Goal: Task Accomplishment & Management: Complete application form

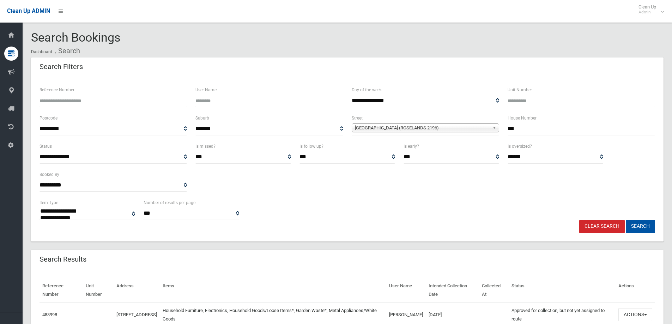
select select
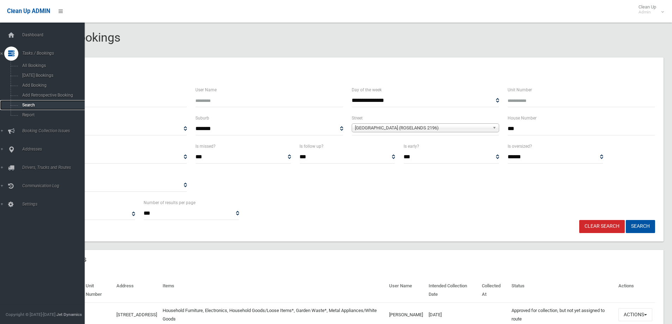
click at [37, 103] on span "Search" at bounding box center [52, 105] width 64 height 5
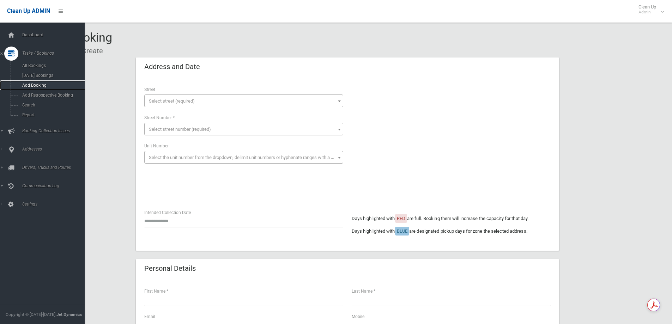
click at [35, 85] on span "Add Booking" at bounding box center [52, 85] width 64 height 5
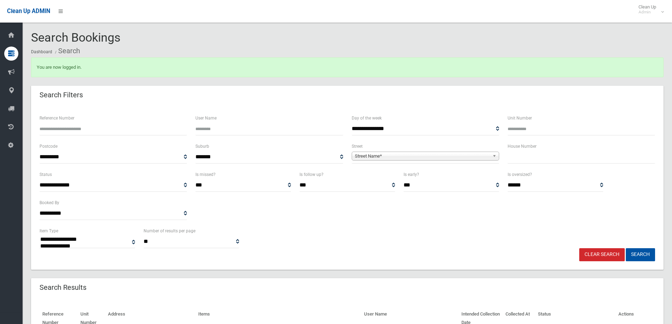
select select
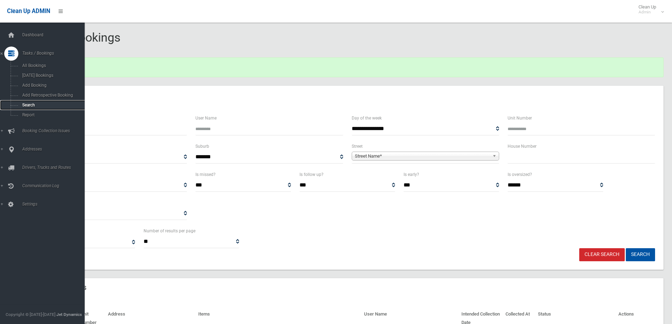
click at [43, 105] on span "Search" at bounding box center [52, 105] width 64 height 5
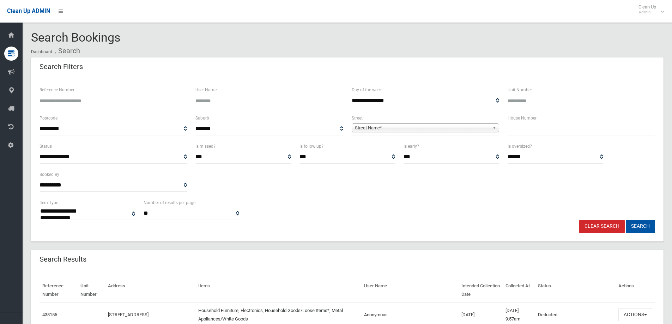
select select
click at [561, 134] on input "text" at bounding box center [580, 128] width 147 height 13
type input "**"
click at [434, 129] on span "Street Name*" at bounding box center [422, 128] width 135 height 8
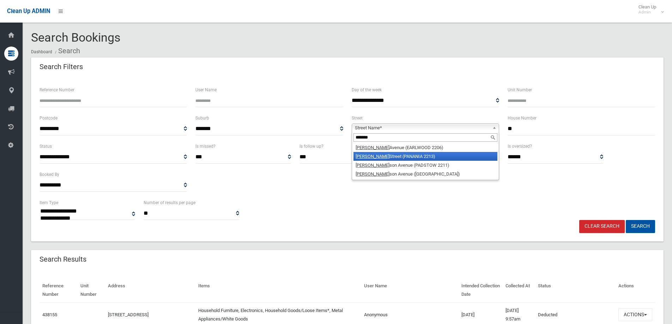
type input "*******"
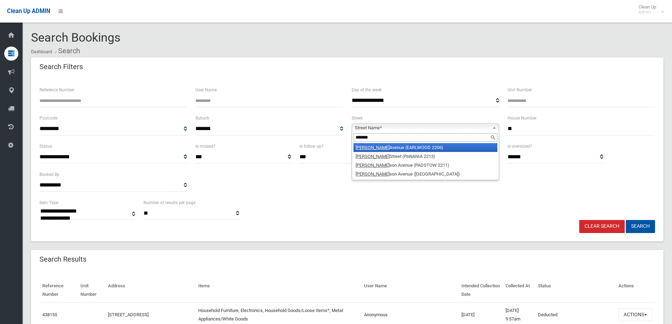
click at [431, 146] on li "Richard Avenue (EARLWOOD 2206)" at bounding box center [425, 147] width 144 height 9
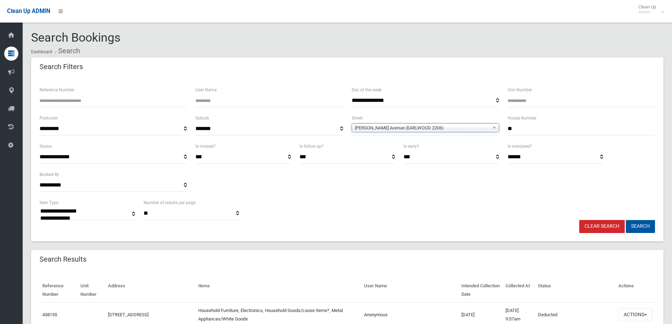
click at [639, 223] on button "Search" at bounding box center [639, 226] width 29 height 13
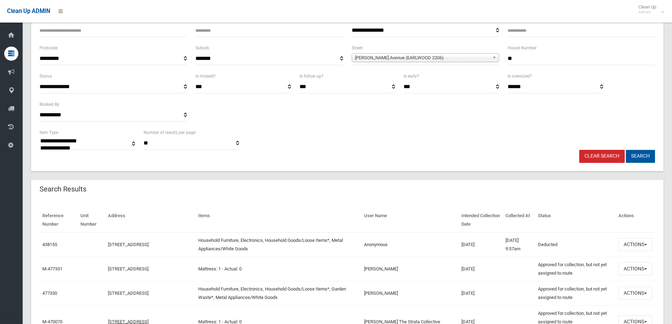
scroll to position [71, 0]
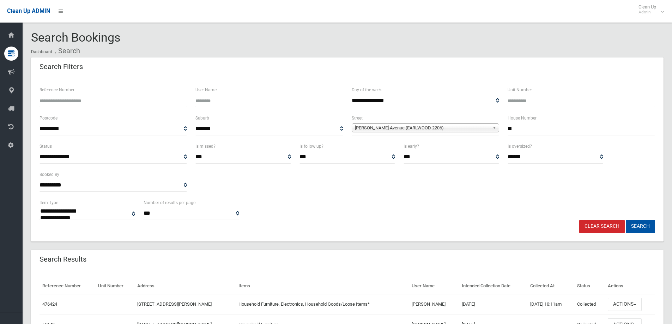
select select
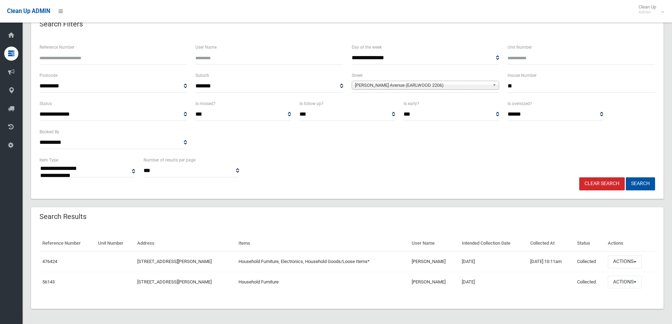
scroll to position [44, 0]
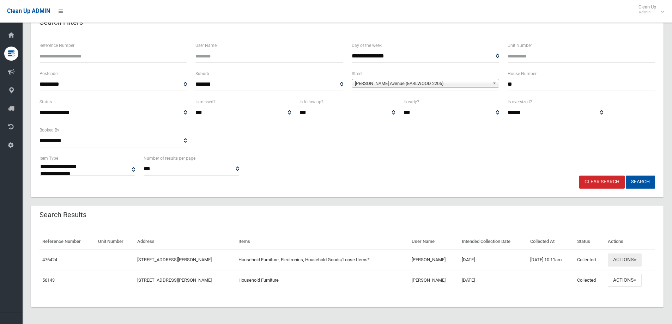
click at [625, 257] on button "Actions" at bounding box center [624, 259] width 34 height 13
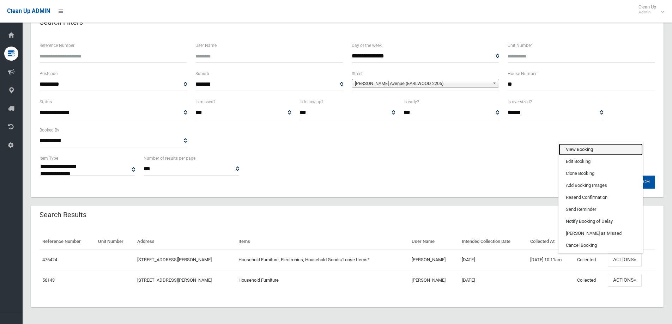
click at [618, 149] on link "View Booking" at bounding box center [600, 149] width 84 height 12
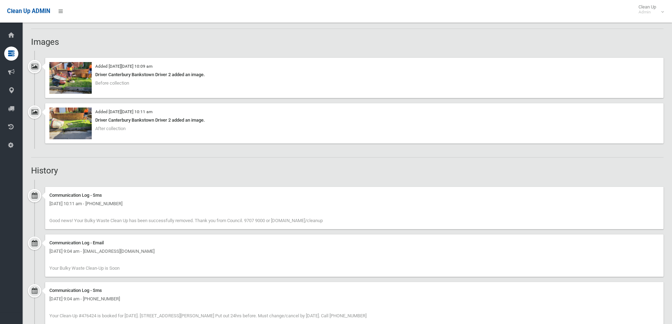
scroll to position [388, 0]
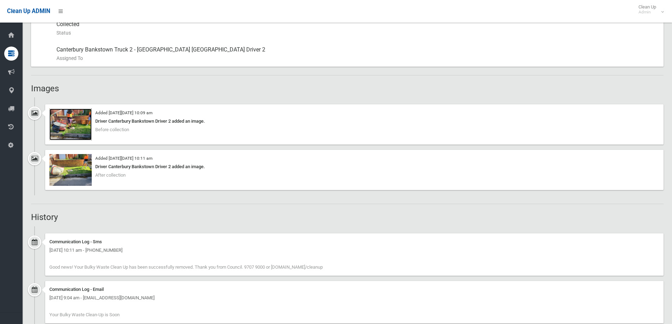
click at [79, 124] on img at bounding box center [70, 125] width 42 height 32
click at [84, 170] on img at bounding box center [70, 170] width 42 height 32
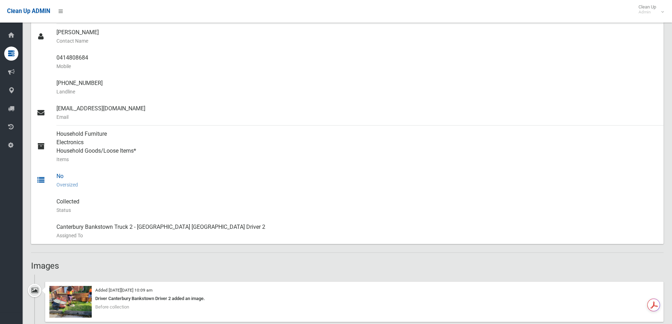
scroll to position [317, 0]
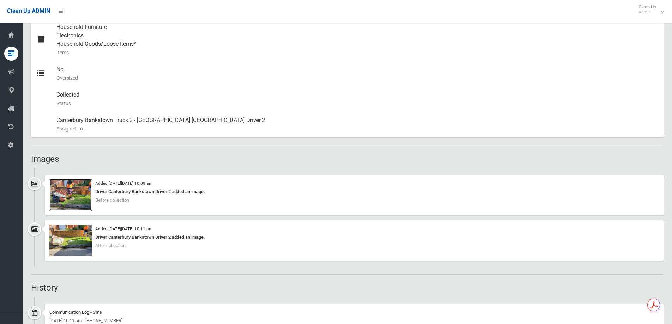
click at [83, 189] on img at bounding box center [70, 195] width 42 height 32
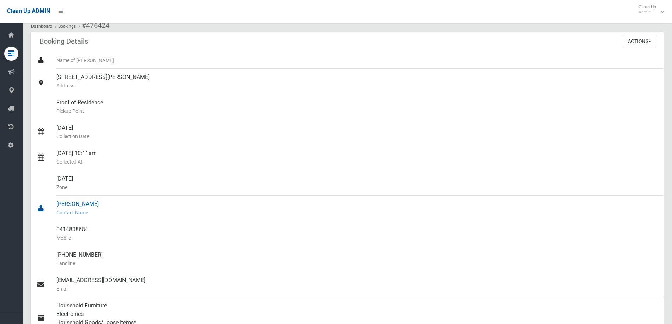
scroll to position [0, 0]
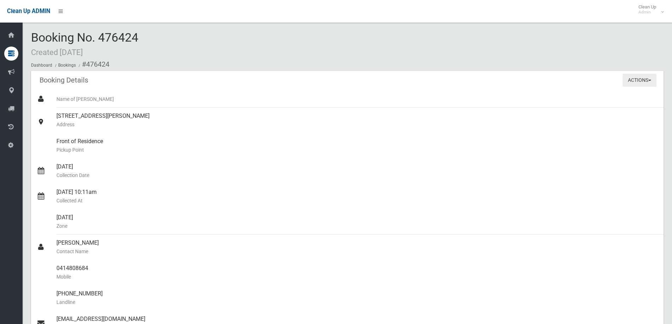
click at [639, 76] on button "Actions" at bounding box center [639, 80] width 34 height 13
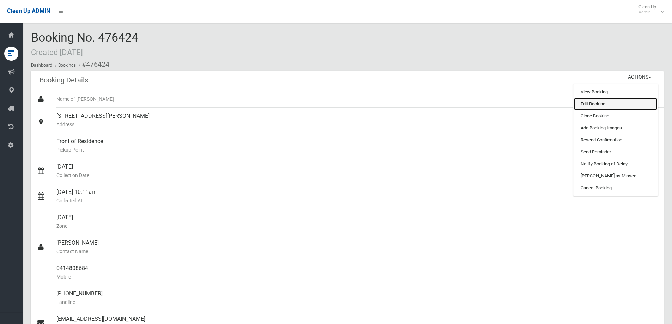
click at [627, 106] on link "Edit Booking" at bounding box center [615, 104] width 84 height 12
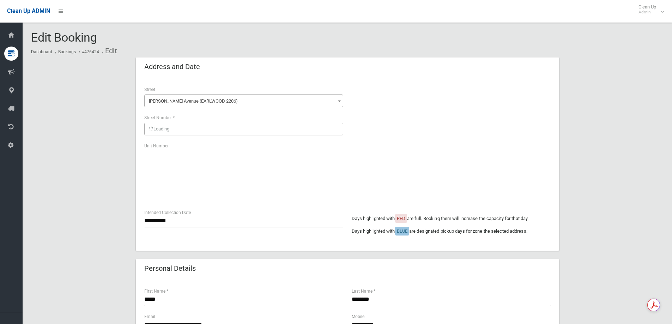
scroll to position [370, 0]
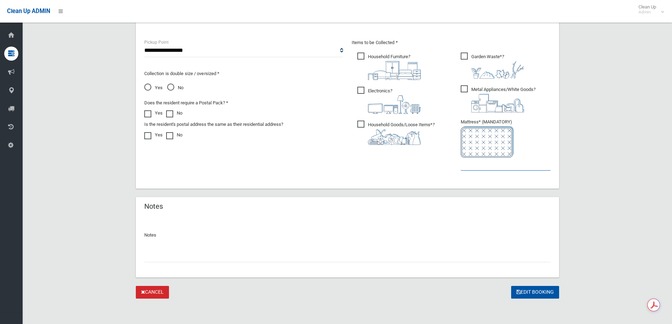
click at [502, 167] on input "text" at bounding box center [505, 164] width 90 height 13
click at [252, 250] on input "text" at bounding box center [347, 255] width 406 height 13
type input "**********"
click at [538, 293] on button "Edit Booking" at bounding box center [535, 292] width 48 height 13
click at [491, 156] on img at bounding box center [486, 141] width 53 height 31
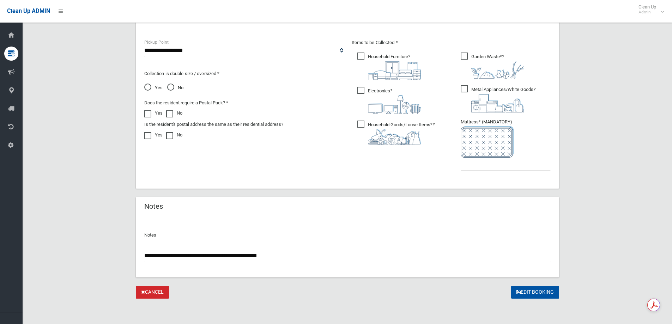
drag, startPoint x: 504, startPoint y: 177, endPoint x: 504, endPoint y: 172, distance: 4.9
click at [504, 177] on div "Items to be Collected * Household Furniture ?" at bounding box center [450, 109] width 207 height 142
click at [506, 171] on ul "Garden Waste* ?" at bounding box center [503, 113] width 96 height 125
click at [506, 170] on input "text" at bounding box center [505, 164] width 90 height 13
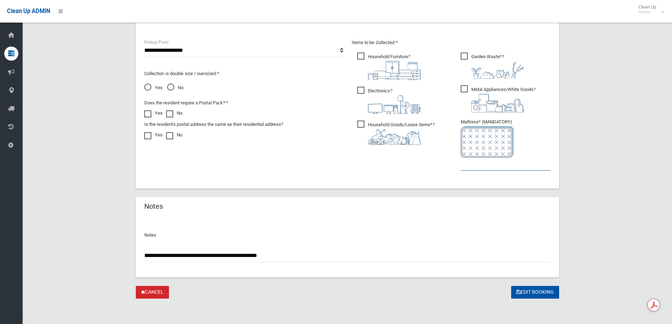
click at [506, 166] on input "text" at bounding box center [505, 164] width 90 height 13
type input "*"
click at [528, 287] on button "Edit Booking" at bounding box center [535, 292] width 48 height 13
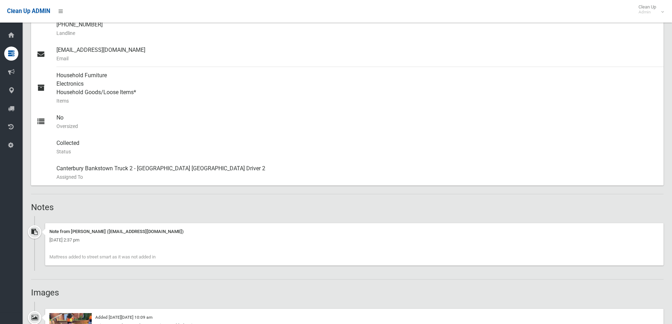
scroll to position [353, 0]
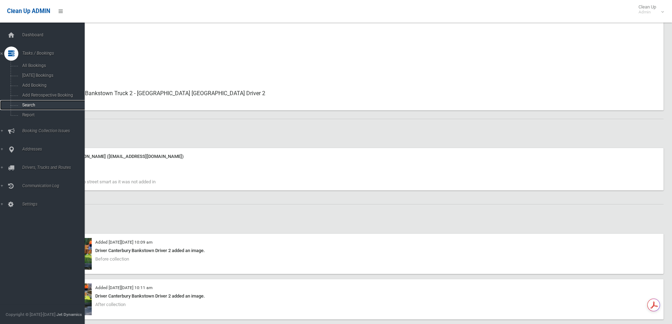
click at [54, 103] on span "Search" at bounding box center [52, 105] width 64 height 5
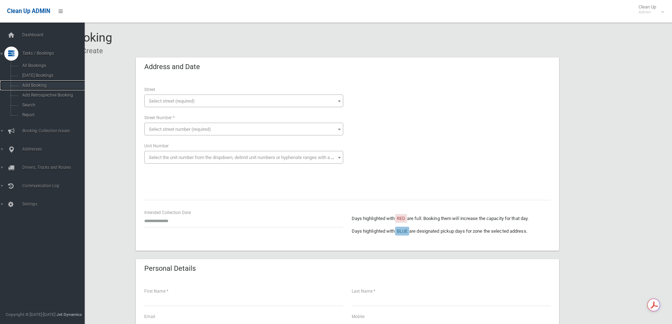
click at [57, 86] on span "Add Booking" at bounding box center [52, 85] width 64 height 5
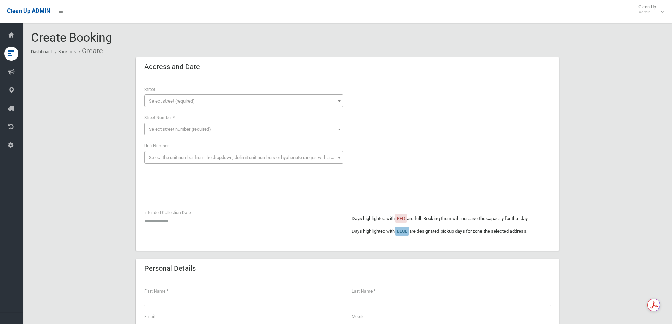
drag, startPoint x: 194, startPoint y: 99, endPoint x: 194, endPoint y: 103, distance: 3.6
click at [194, 101] on span "Select street (required)" at bounding box center [172, 100] width 46 height 5
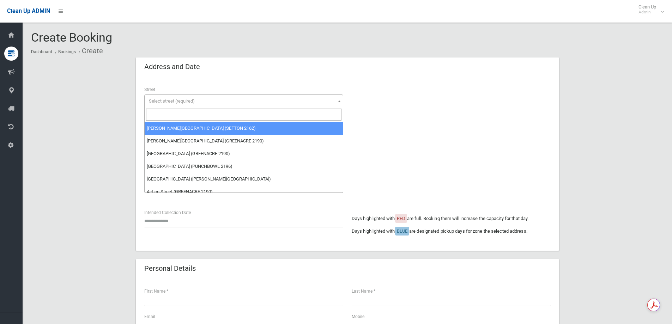
click at [185, 116] on input "search" at bounding box center [243, 115] width 195 height 12
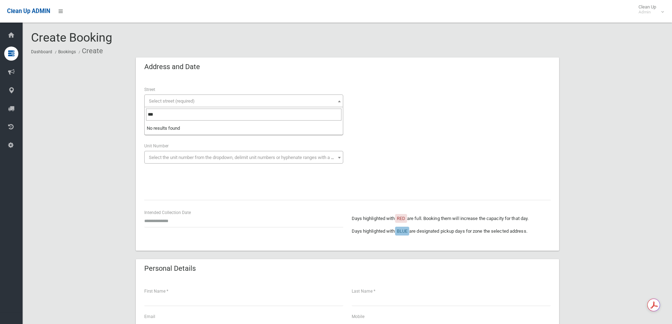
drag, startPoint x: 191, startPoint y: 115, endPoint x: 35, endPoint y: 105, distance: 156.1
click at [35, 105] on body "Clean Up ADMIN Clean Up Admin Logout Create Booking Dashboard Bookings Create" at bounding box center [336, 162] width 672 height 324
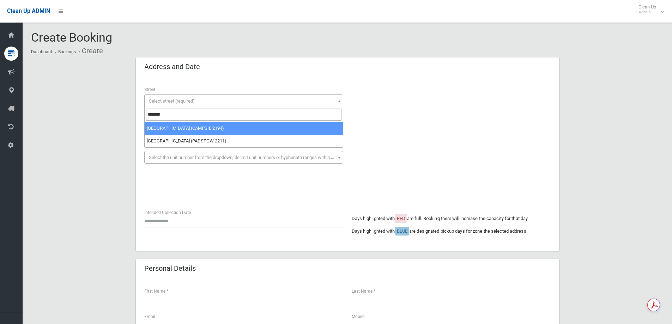
type input "*******"
select select "***"
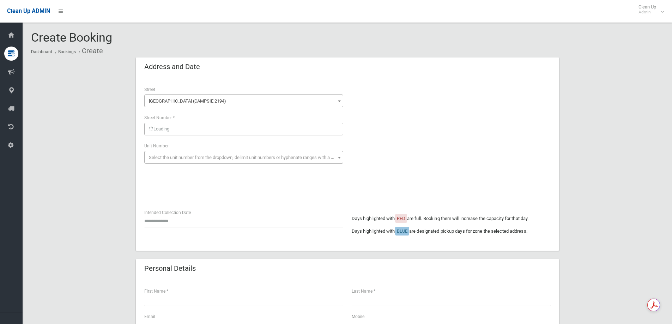
click at [203, 130] on div "Loading" at bounding box center [243, 129] width 199 height 13
click at [198, 128] on span "Select street number (required)" at bounding box center [180, 129] width 62 height 5
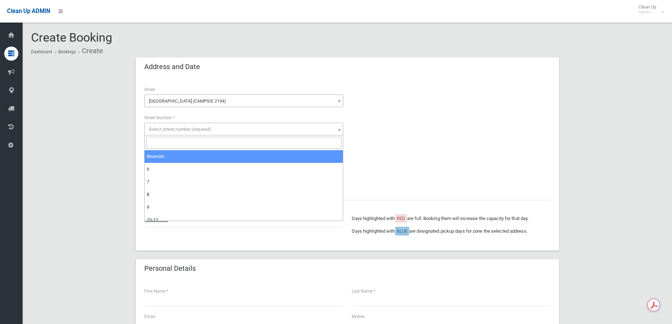
click at [186, 143] on input "search" at bounding box center [243, 143] width 195 height 12
type input "***"
select select "***"
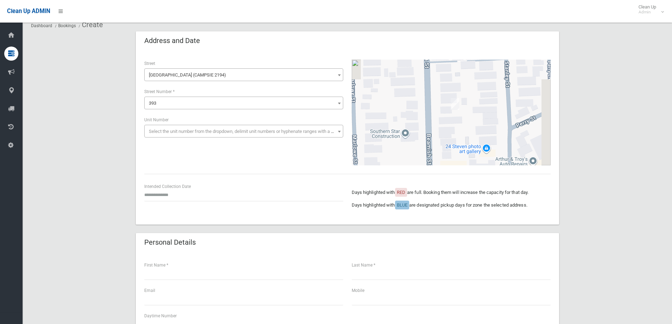
scroll to position [71, 0]
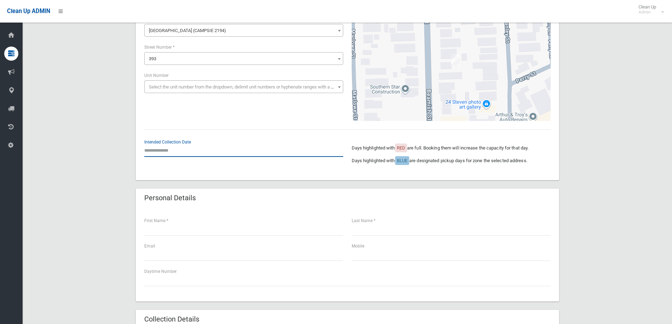
click at [187, 146] on input "text" at bounding box center [243, 150] width 199 height 13
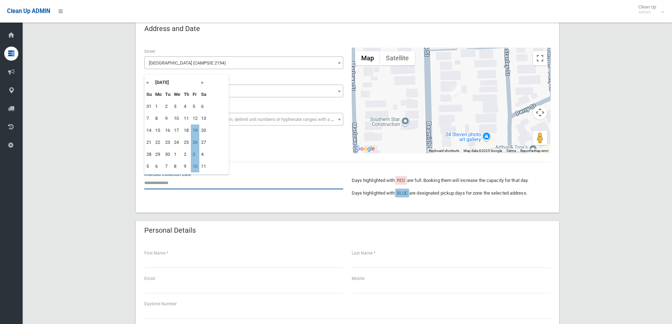
scroll to position [0, 0]
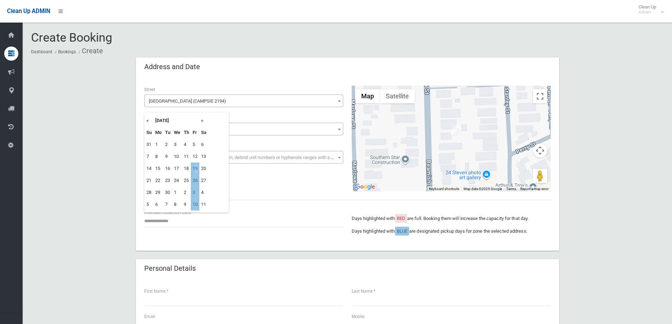
click at [197, 170] on td "19" at bounding box center [195, 169] width 8 height 12
type input "**********"
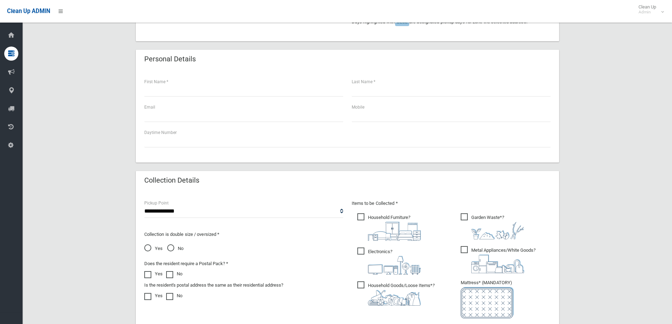
scroll to position [212, 0]
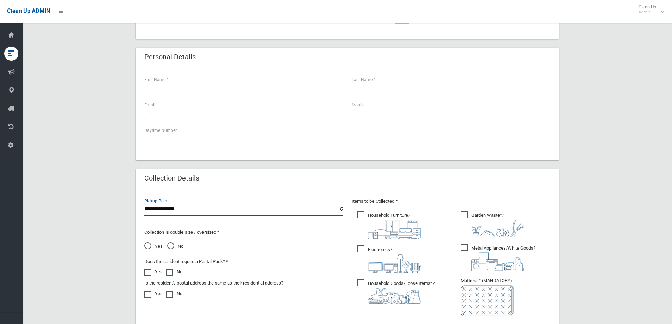
drag, startPoint x: 176, startPoint y: 209, endPoint x: 177, endPoint y: 213, distance: 4.6
click at [176, 209] on select "**********" at bounding box center [243, 209] width 199 height 13
select select "*"
click at [144, 203] on select "**********" at bounding box center [243, 209] width 199 height 13
click at [177, 245] on span "No" at bounding box center [175, 246] width 16 height 8
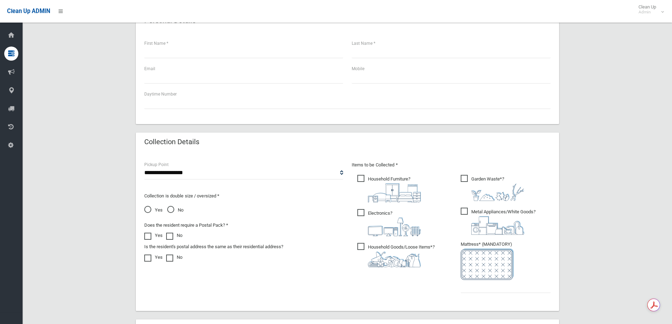
scroll to position [282, 0]
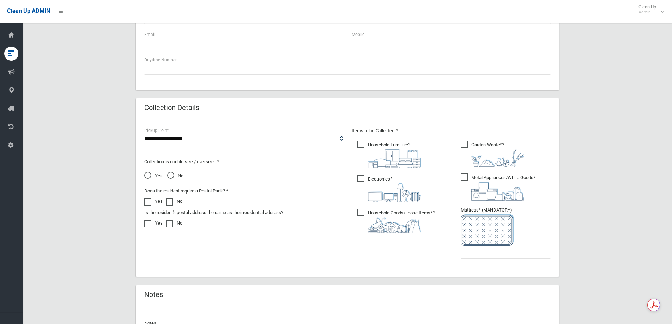
click at [412, 221] on img at bounding box center [394, 225] width 53 height 16
click at [402, 189] on img at bounding box center [394, 192] width 53 height 19
click at [654, 128] on div "**********" at bounding box center [347, 81] width 632 height 612
drag, startPoint x: 498, startPoint y: 188, endPoint x: 496, endPoint y: 163, distance: 24.4
click at [498, 187] on img at bounding box center [497, 191] width 53 height 19
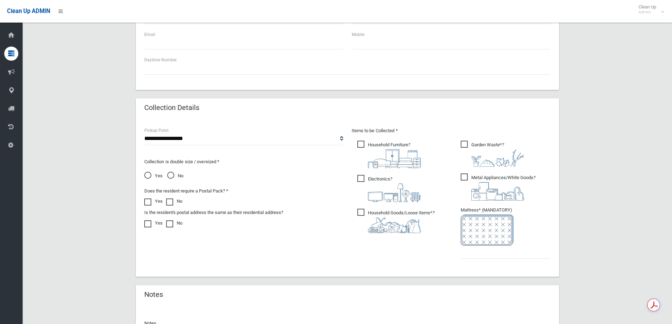
click at [496, 164] on img at bounding box center [497, 158] width 53 height 18
click at [378, 143] on span "Household Furniture ?" at bounding box center [388, 154] width 63 height 27
click at [500, 258] on input "text" at bounding box center [505, 252] width 90 height 13
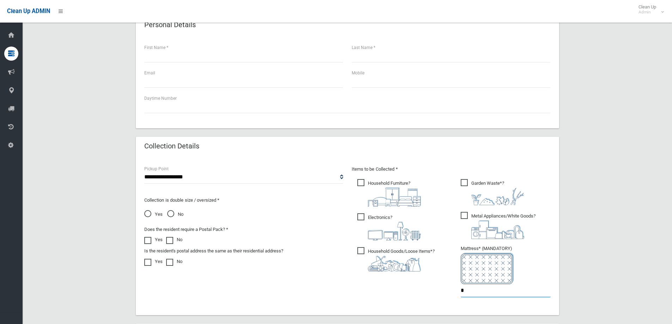
scroll to position [176, 0]
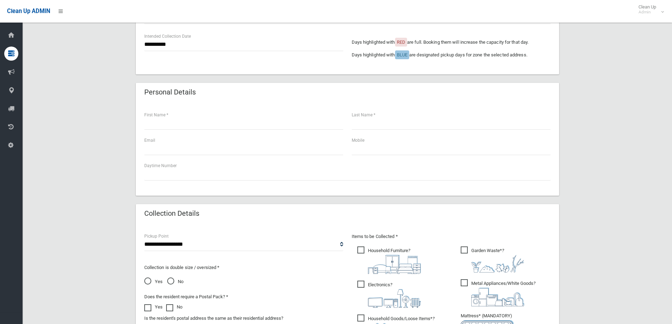
type input "*"
click at [160, 122] on input "text" at bounding box center [243, 123] width 199 height 13
type input "*****"
click at [400, 115] on div "Last Name *" at bounding box center [450, 120] width 199 height 19
click at [399, 129] on input "text" at bounding box center [450, 123] width 199 height 13
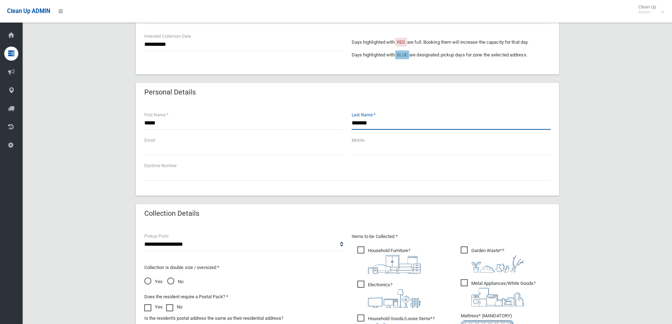
type input "*******"
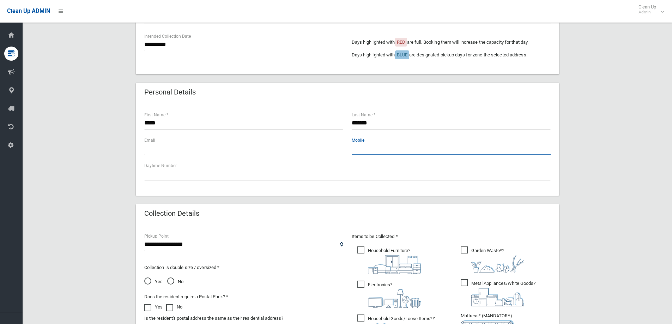
paste input "**********"
click at [357, 150] on input "**********" at bounding box center [450, 148] width 199 height 13
type input "**********"
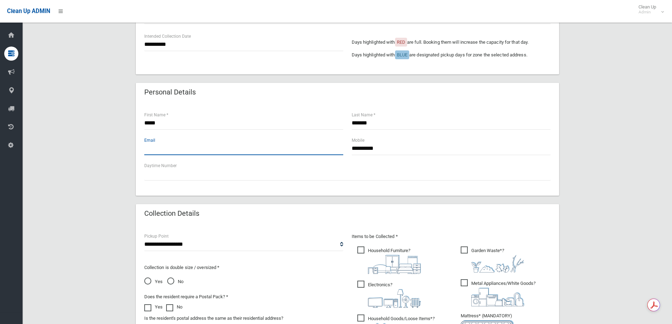
click at [221, 148] on input "text" at bounding box center [243, 148] width 199 height 13
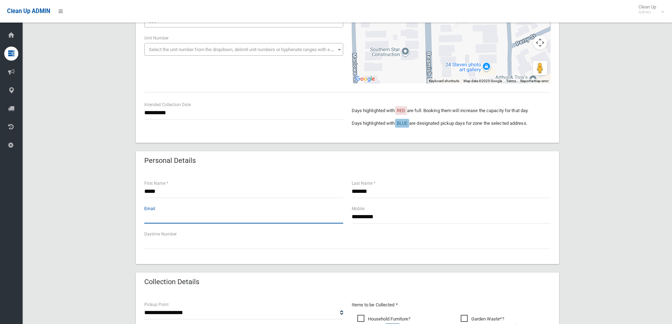
scroll to position [106, 0]
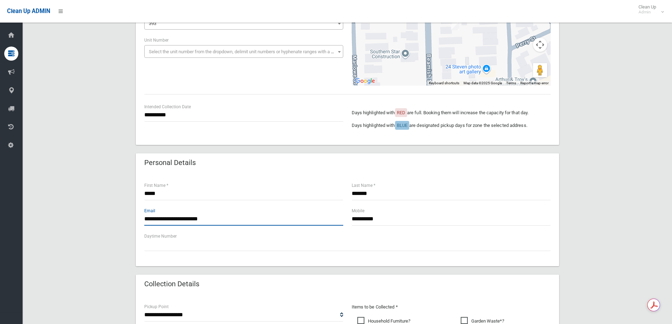
drag, startPoint x: 219, startPoint y: 219, endPoint x: 172, endPoint y: 217, distance: 46.2
click at [172, 217] on input "**********" at bounding box center [243, 219] width 199 height 13
type input "**********"
click at [618, 179] on div "**********" at bounding box center [347, 258] width 632 height 612
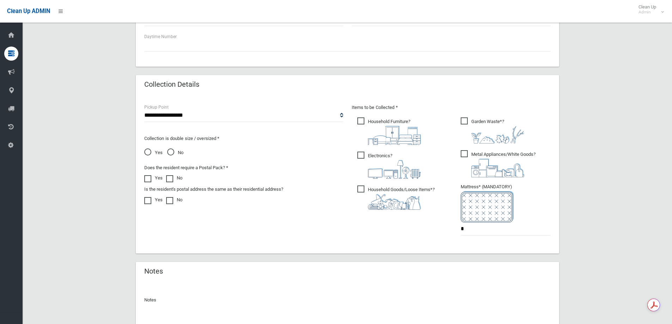
scroll to position [370, 0]
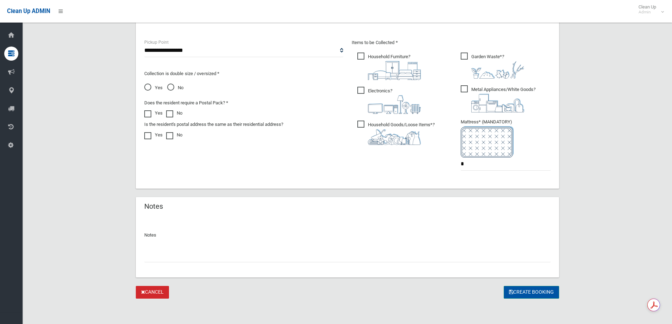
click at [539, 293] on button "Create Booking" at bounding box center [530, 292] width 55 height 13
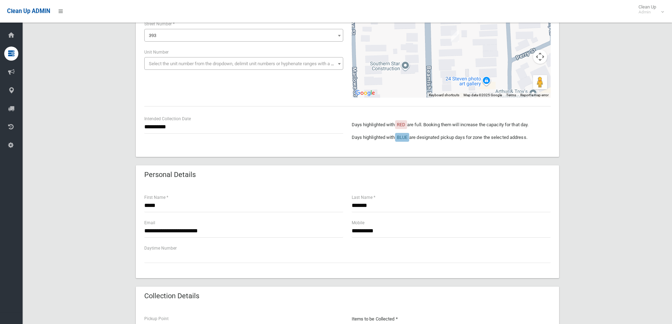
scroll to position [0, 0]
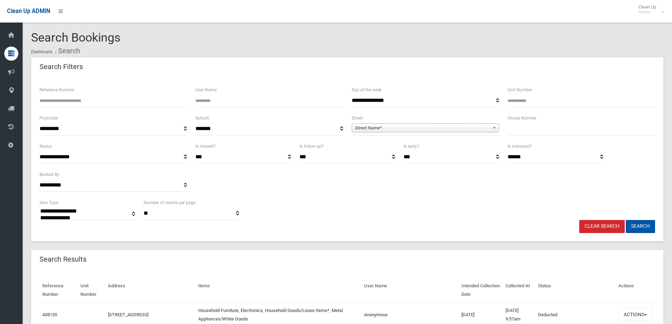
select select
click at [531, 122] on label "House Number" at bounding box center [521, 118] width 29 height 8
click at [557, 122] on input "text" at bounding box center [580, 128] width 147 height 13
type input "***"
click at [404, 131] on span "Street Name*" at bounding box center [422, 128] width 135 height 8
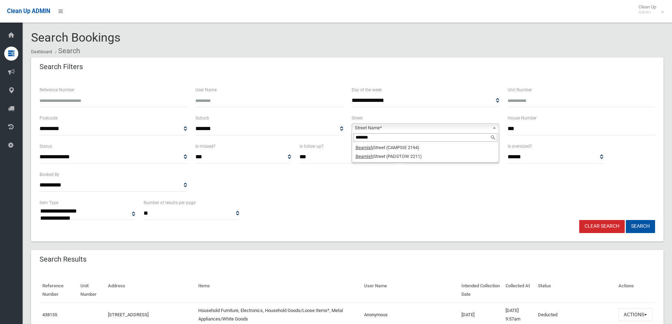
type input "*******"
click at [409, 142] on div "*******" at bounding box center [425, 137] width 147 height 11
click at [410, 146] on li "Beamish Street (CAMPSIE 2194)" at bounding box center [425, 147] width 144 height 9
click at [639, 223] on button "Search" at bounding box center [639, 226] width 29 height 13
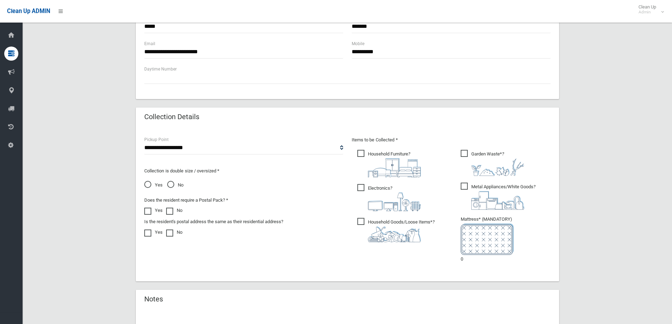
scroll to position [402, 0]
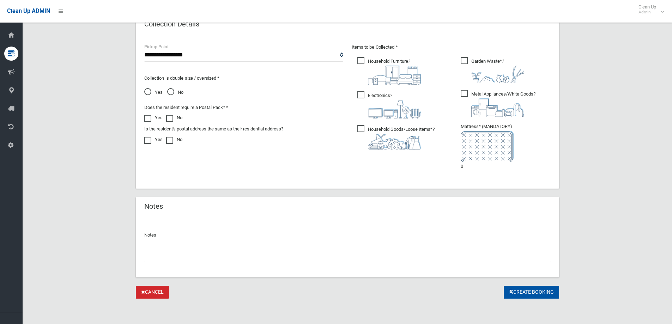
click at [466, 163] on li "Mattress* (MANDATORY) 0" at bounding box center [505, 146] width 90 height 48
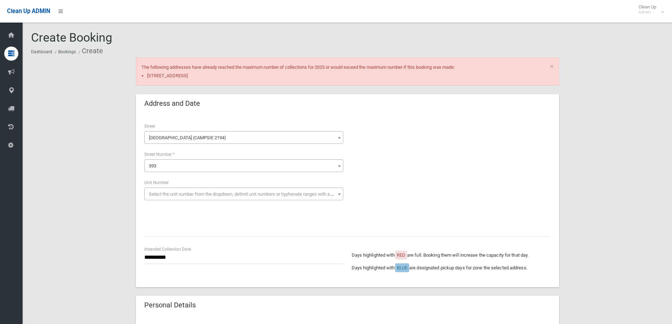
scroll to position [0, 0]
drag, startPoint x: 165, startPoint y: 65, endPoint x: 335, endPoint y: 63, distance: 169.6
click at [325, 65] on div "× The following addresses have already reached the maximum number of collection…" at bounding box center [347, 71] width 423 height 28
click at [327, 72] on li "[STREET_ADDRESS]" at bounding box center [350, 76] width 406 height 8
drag, startPoint x: 327, startPoint y: 67, endPoint x: 470, endPoint y: 76, distance: 143.0
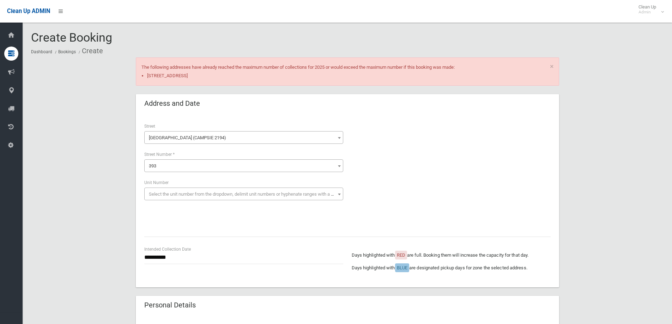
click at [469, 76] on div "× The following addresses have already reached the maximum number of collection…" at bounding box center [347, 71] width 423 height 28
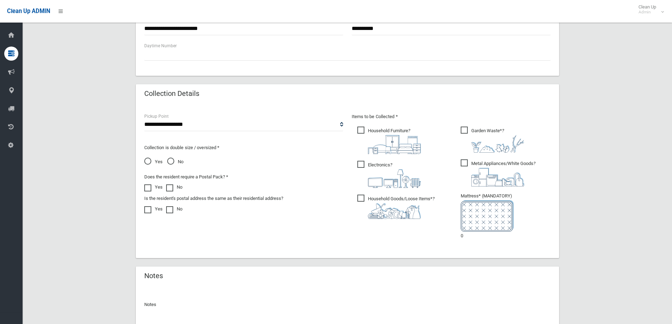
scroll to position [402, 0]
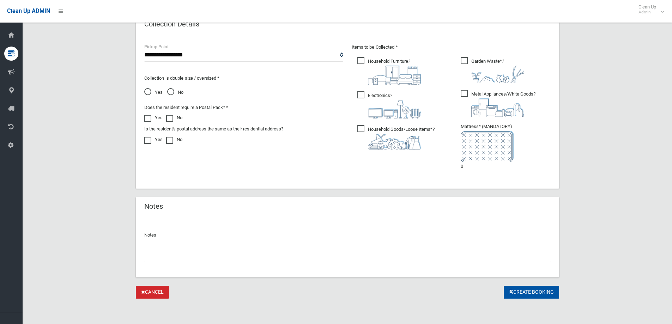
click at [468, 170] on li "Mattress* (MANDATORY) 0" at bounding box center [505, 146] width 90 height 48
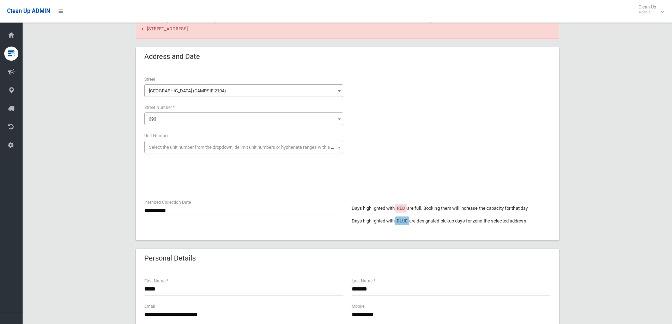
scroll to position [0, 0]
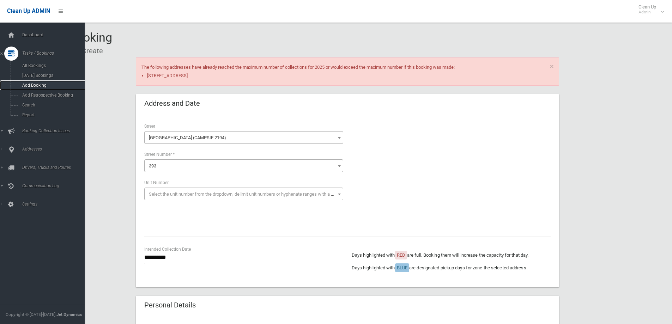
click at [39, 88] on link "Add Booking" at bounding box center [45, 85] width 90 height 10
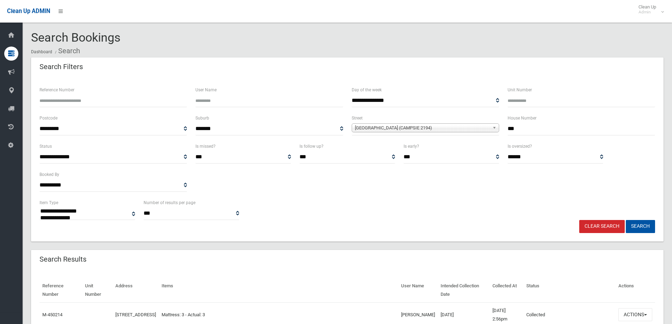
select select
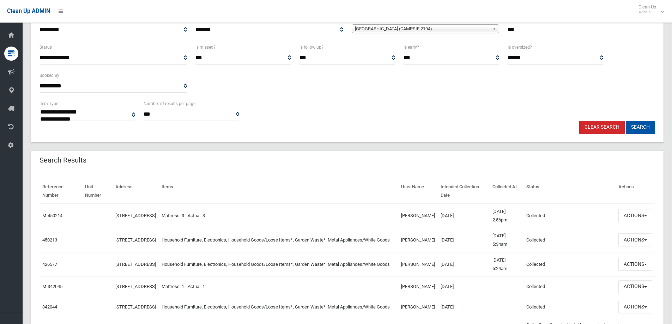
scroll to position [141, 0]
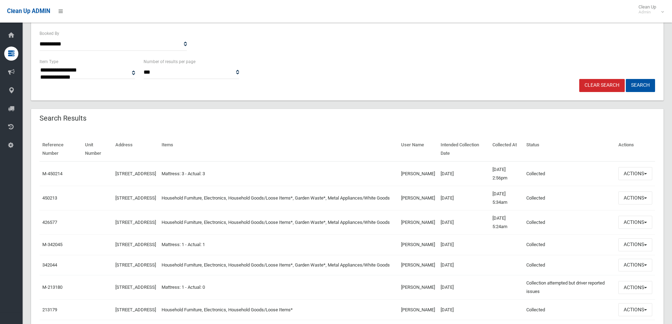
drag, startPoint x: 465, startPoint y: 228, endPoint x: 421, endPoint y: 209, distance: 48.1
click at [421, 209] on tbody "M-450214 393 Beamish Street, CAMPSIE NSW 2194 Mattress: 3 - Actual: 3 Gary Mata…" at bounding box center [346, 252] width 615 height 183
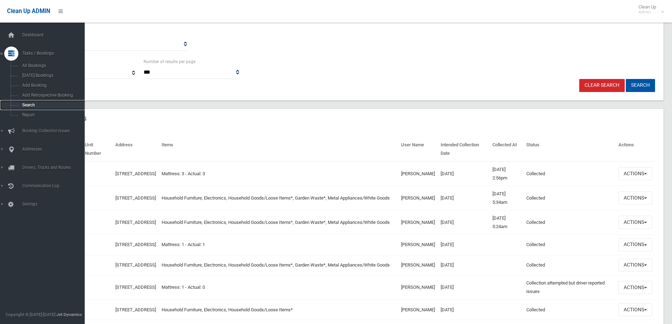
click at [44, 106] on span "Search" at bounding box center [52, 105] width 64 height 5
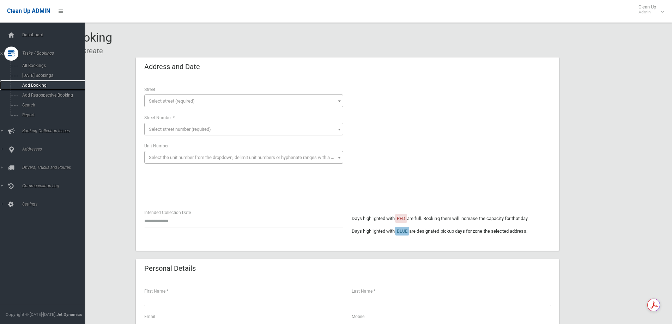
click at [32, 84] on span "Add Booking" at bounding box center [52, 85] width 64 height 5
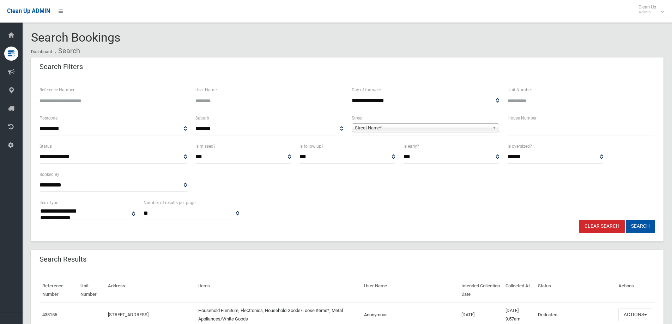
select select
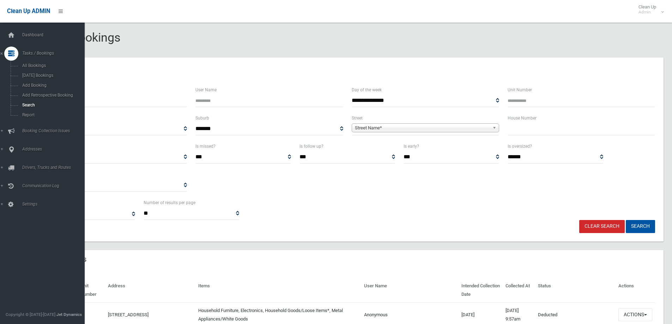
select select
click at [40, 103] on span "Search" at bounding box center [52, 105] width 64 height 5
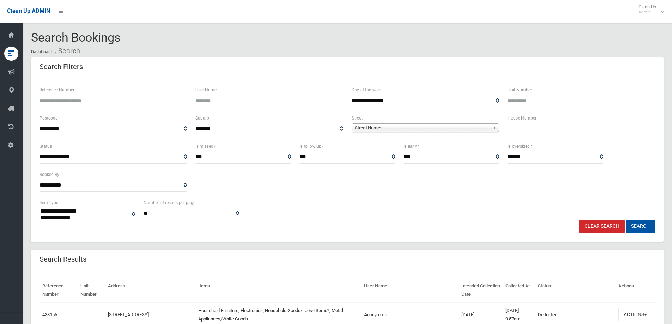
select select
click at [560, 128] on input "text" at bounding box center [580, 128] width 147 height 13
type input "****"
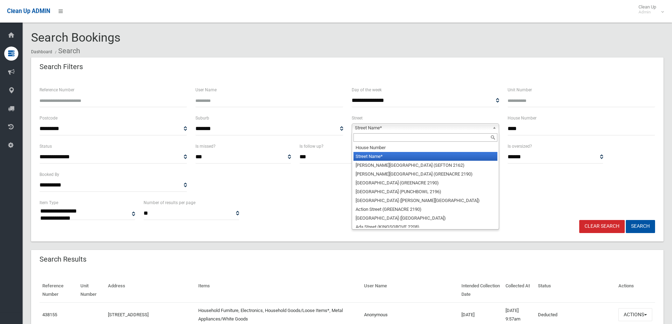
click at [439, 125] on span "Street Name*" at bounding box center [422, 128] width 135 height 8
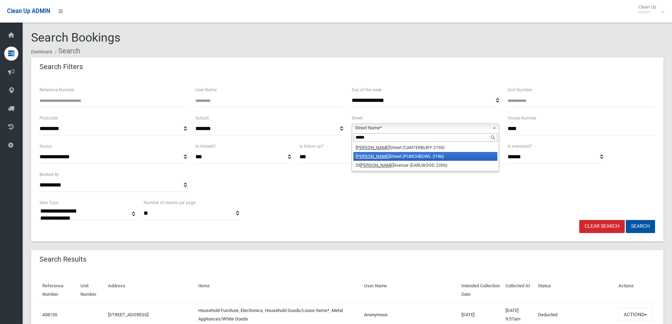
type input "*****"
click at [404, 153] on li "James Street (PUNCHBOWL 2196)" at bounding box center [425, 156] width 144 height 9
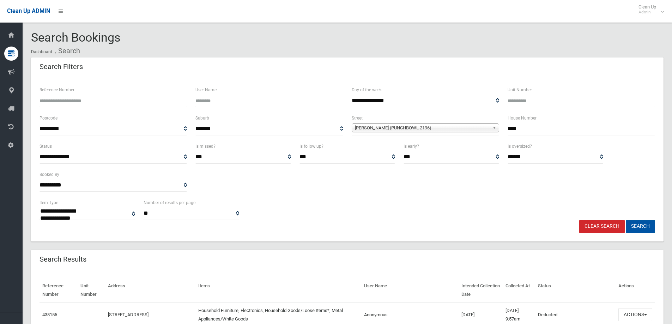
click at [642, 226] on button "Search" at bounding box center [639, 226] width 29 height 13
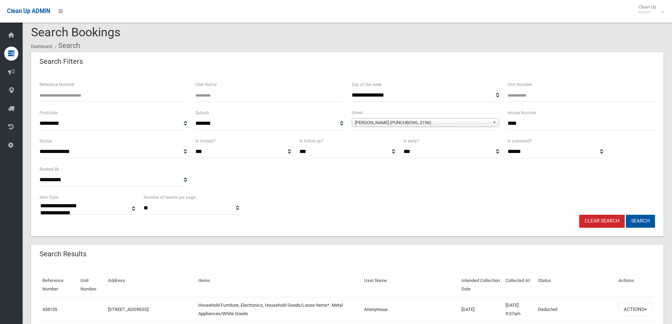
scroll to position [106, 0]
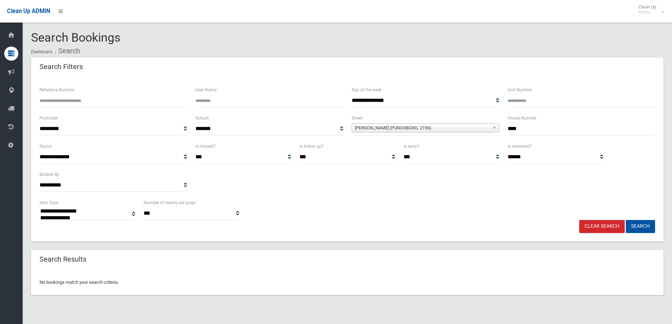
select select
drag, startPoint x: 512, startPoint y: 129, endPoint x: 482, endPoint y: 126, distance: 30.4
click at [482, 126] on div "**********" at bounding box center [347, 128] width 624 height 28
type input "**"
click at [656, 225] on div "Clear Search Search" at bounding box center [347, 226] width 624 height 13
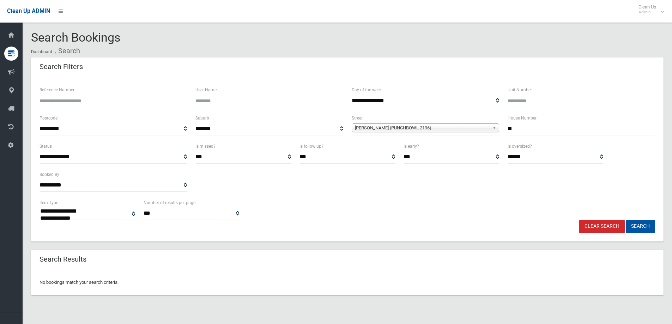
click at [650, 225] on button "Search" at bounding box center [639, 226] width 29 height 13
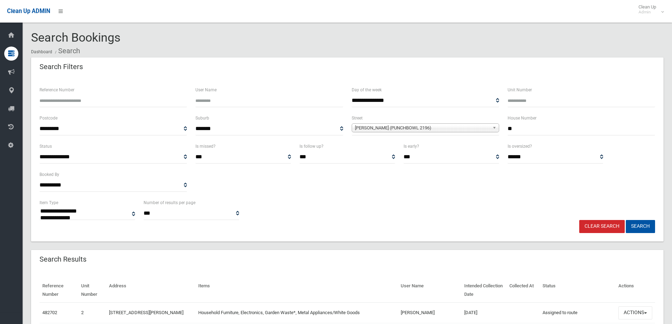
select select
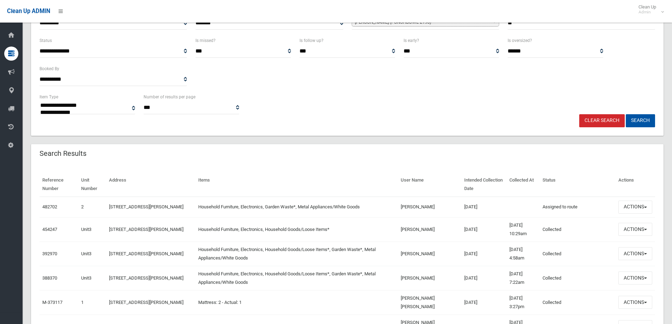
drag, startPoint x: 450, startPoint y: 206, endPoint x: 478, endPoint y: 204, distance: 27.5
click at [478, 204] on td "10/09/2025" at bounding box center [483, 207] width 45 height 20
